Goal: Communication & Community: Answer question/provide support

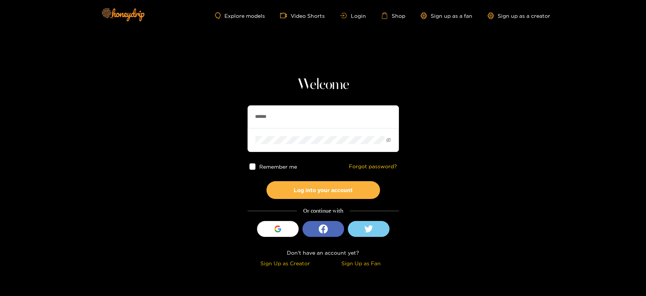
drag, startPoint x: 318, startPoint y: 118, endPoint x: 226, endPoint y: 99, distance: 93.1
click at [226, 99] on section "Welcome ****** Remember me Forgot password? Log into your account Or continue w…" at bounding box center [323, 134] width 646 height 269
paste input "******"
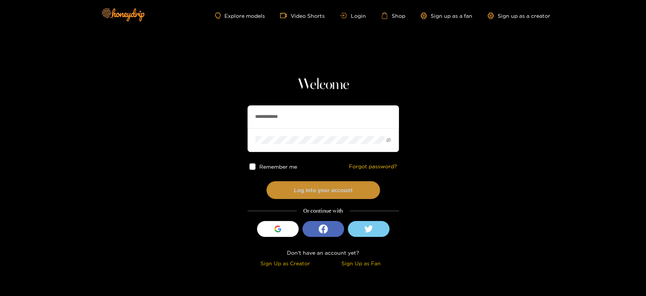
type input "**********"
click at [303, 189] on button "Log into your account" at bounding box center [324, 190] width 114 height 18
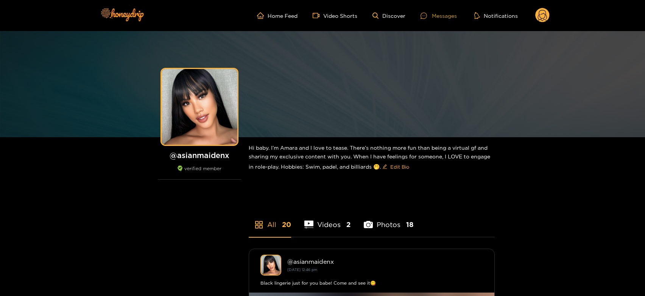
click at [446, 18] on div "Messages" at bounding box center [439, 15] width 36 height 9
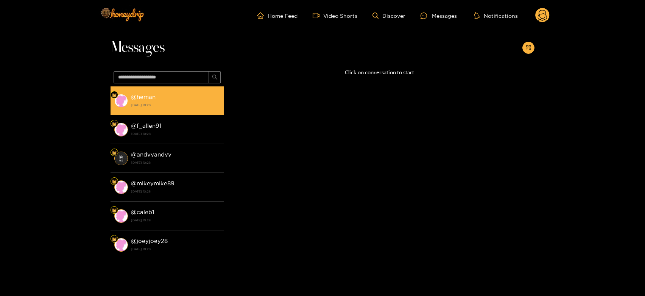
click at [200, 93] on div "@ heman [DATE] 10:28" at bounding box center [175, 100] width 89 height 17
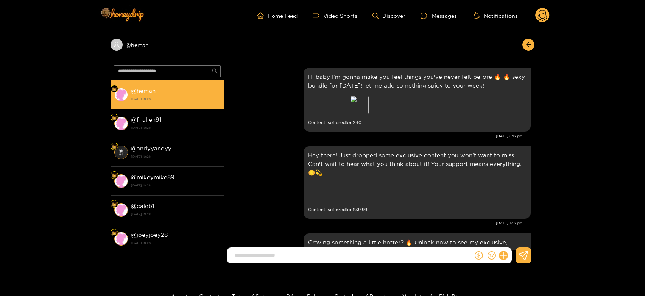
scroll to position [1512, 0]
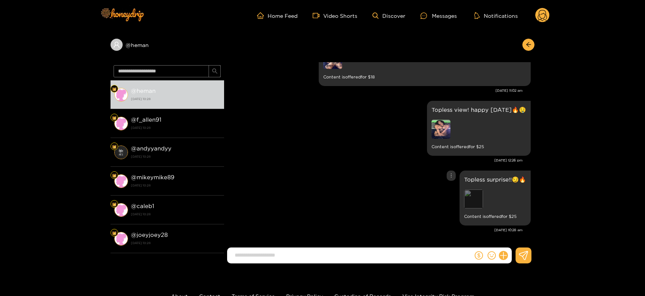
click at [468, 199] on div "Preview" at bounding box center [473, 198] width 19 height 19
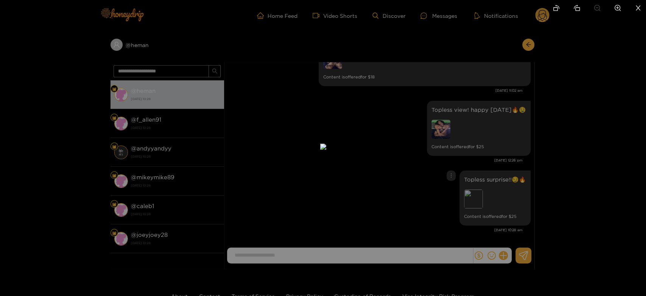
click at [592, 186] on div at bounding box center [323, 148] width 646 height 296
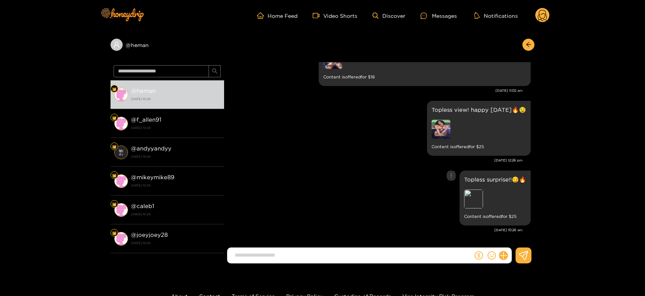
scroll to position [1469, 0]
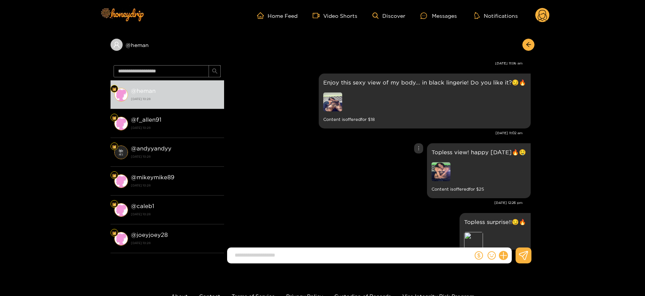
click at [437, 164] on img at bounding box center [441, 171] width 19 height 19
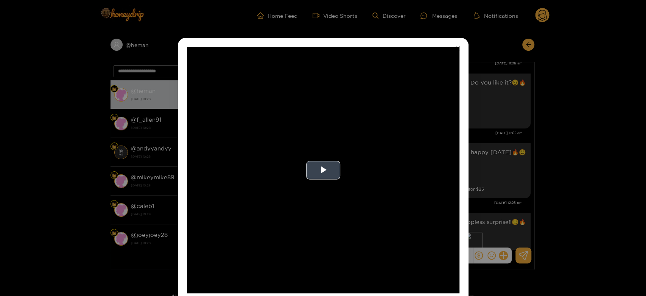
click at [364, 174] on video "Video Player" at bounding box center [323, 170] width 273 height 246
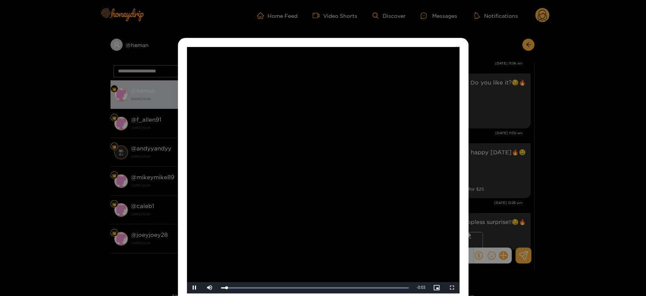
click at [364, 174] on video "Video Player" at bounding box center [323, 170] width 273 height 246
click at [519, 172] on div "**********" at bounding box center [323, 148] width 646 height 296
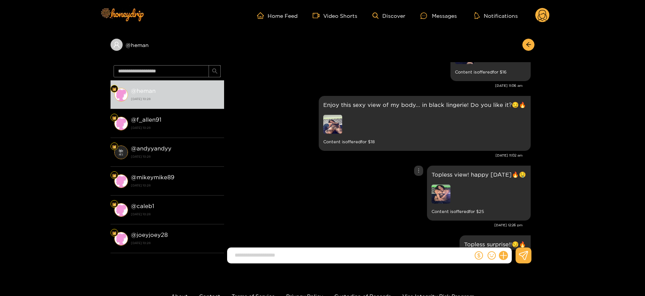
scroll to position [1427, 0]
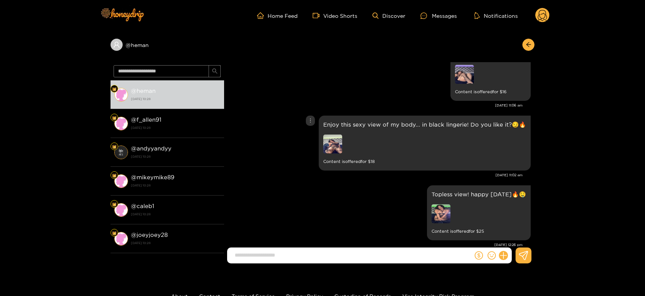
click at [329, 145] on img at bounding box center [332, 143] width 19 height 19
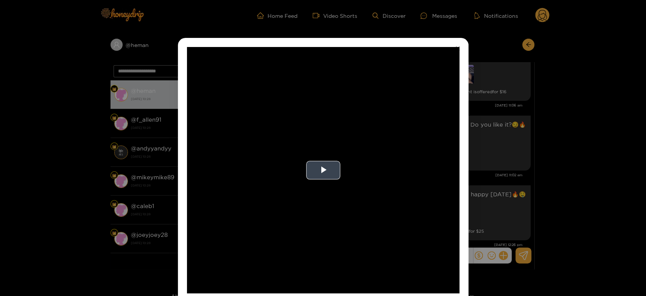
click at [413, 156] on video "Video Player" at bounding box center [323, 170] width 273 height 246
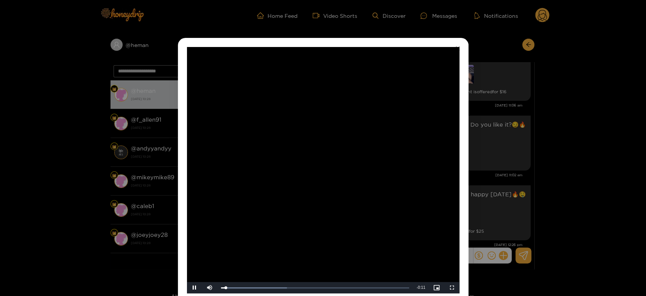
click at [413, 156] on video "Video Player" at bounding box center [323, 170] width 273 height 246
click at [514, 156] on div "**********" at bounding box center [323, 148] width 646 height 296
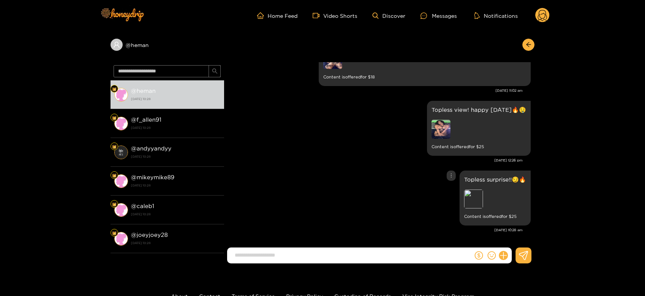
scroll to position [42, 0]
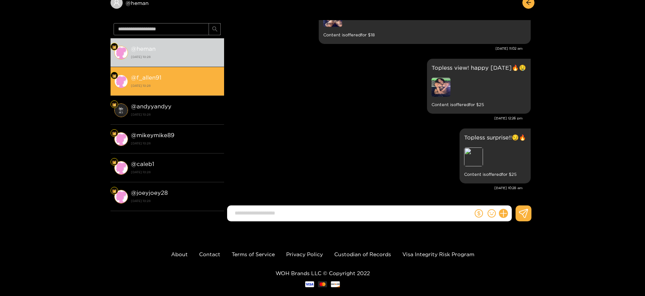
click at [190, 80] on div "@ f_allen91 [DATE] 10:28" at bounding box center [175, 81] width 89 height 17
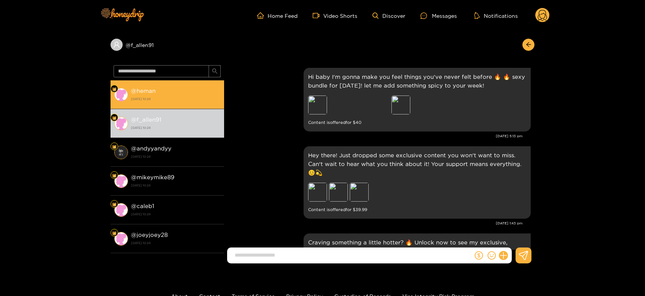
scroll to position [1512, 0]
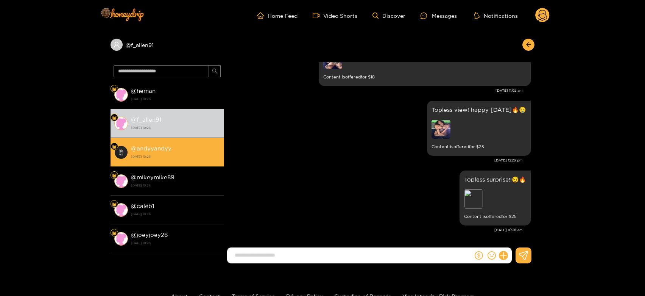
click at [186, 142] on li "@ andyyandyy [DATE] 10:28" at bounding box center [168, 152] width 114 height 29
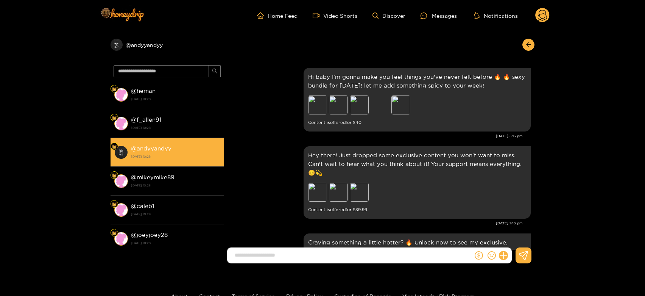
scroll to position [1512, 0]
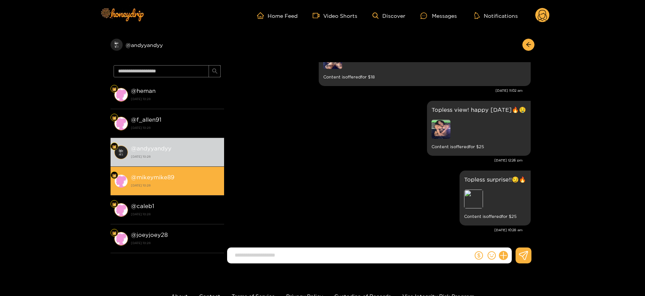
click at [177, 170] on li "@ mikeymike89 [DATE] 10:28" at bounding box center [168, 181] width 114 height 29
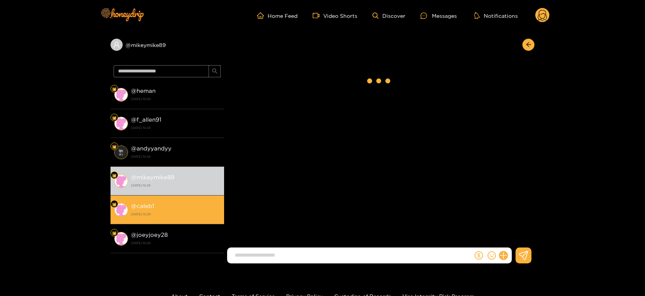
click at [171, 200] on li "@ caleb1 [DATE] 10:28" at bounding box center [168, 209] width 114 height 29
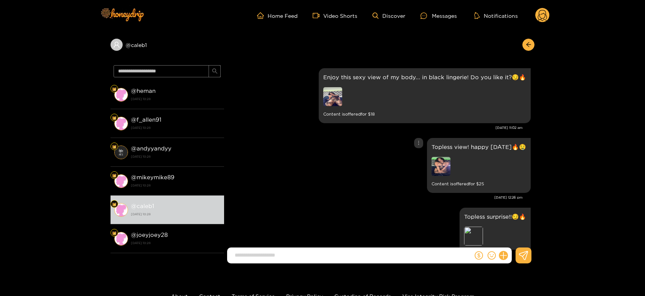
scroll to position [1427, 0]
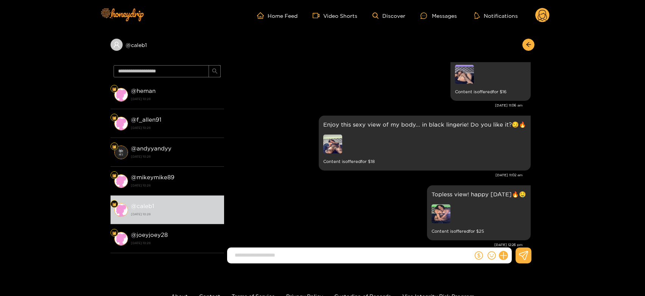
click at [542, 18] on icon at bounding box center [542, 16] width 9 height 13
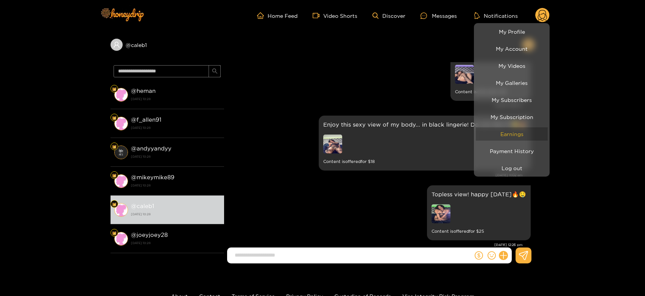
click at [533, 138] on link "Earnings" at bounding box center [512, 133] width 72 height 13
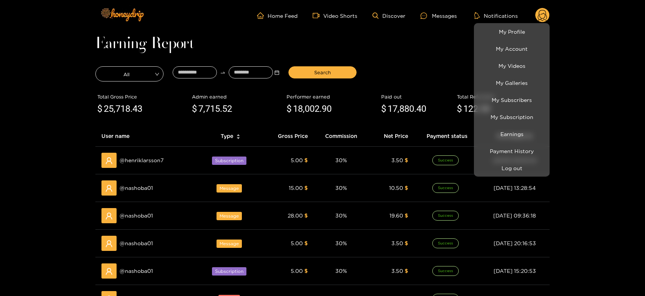
click at [148, 187] on div at bounding box center [322, 148] width 645 height 296
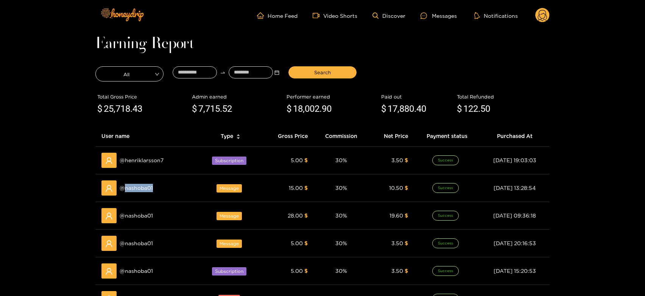
click at [148, 187] on span "@ nashoba01" at bounding box center [136, 188] width 33 height 8
copy span "nashoba01"
click at [439, 10] on ul "Home Feed Video Shorts Discover Messages Notifications" at bounding box center [403, 15] width 293 height 15
click at [436, 17] on div "Messages" at bounding box center [439, 15] width 36 height 9
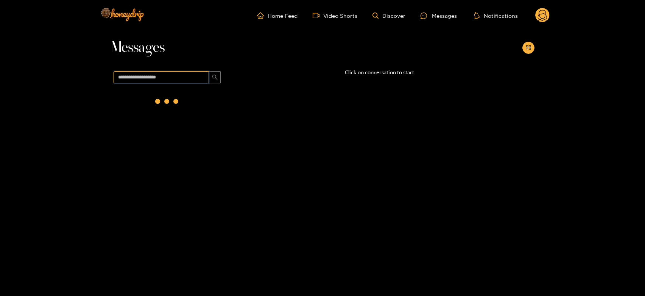
click at [179, 82] on input "text" at bounding box center [161, 77] width 95 height 12
paste input "*********"
type input "*********"
click at [146, 109] on li "@ nashoba01 [DATE] 10:28" at bounding box center [168, 100] width 114 height 29
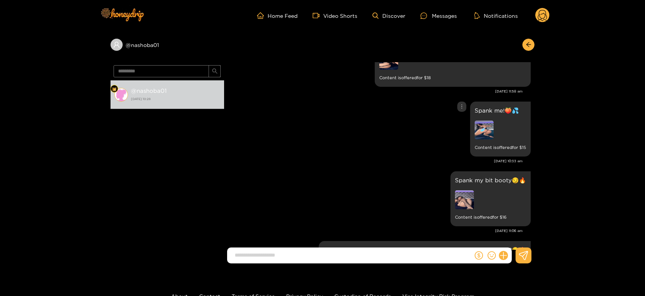
scroll to position [865, 0]
click at [543, 16] on circle at bounding box center [542, 15] width 14 height 14
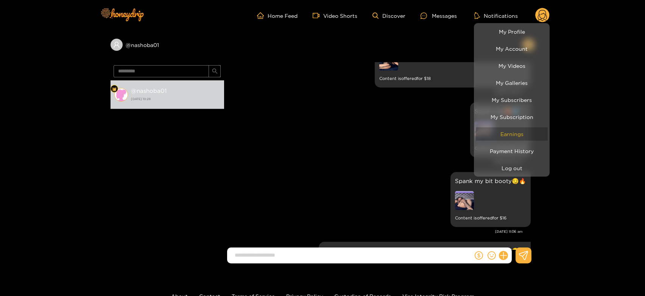
click at [525, 129] on link "Earnings" at bounding box center [512, 133] width 72 height 13
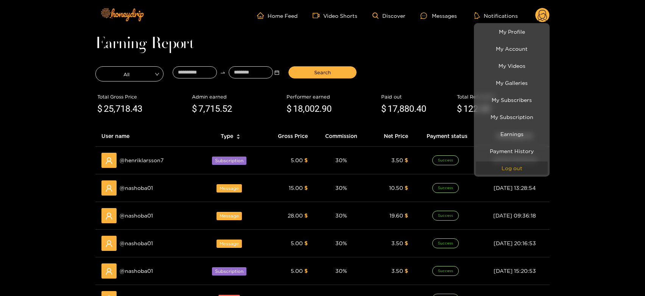
click at [527, 173] on button "Log out" at bounding box center [512, 167] width 72 height 13
